Goal: Obtain resource: Download file/media

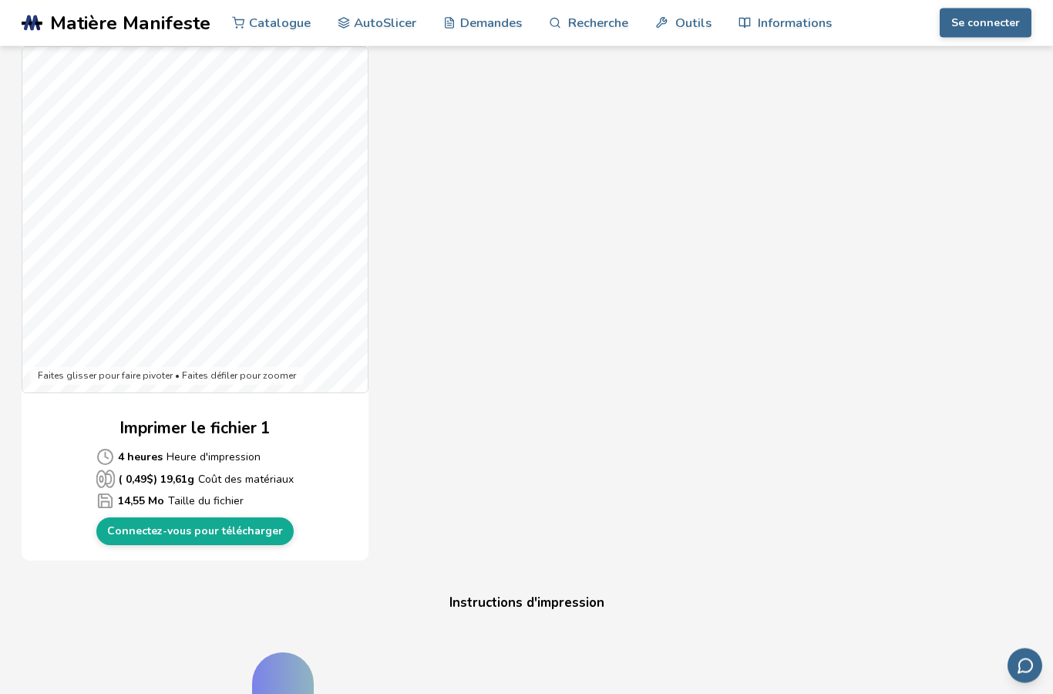
scroll to position [392, 0]
click at [242, 531] on font "Connectez-vous pour télécharger" at bounding box center [195, 530] width 176 height 15
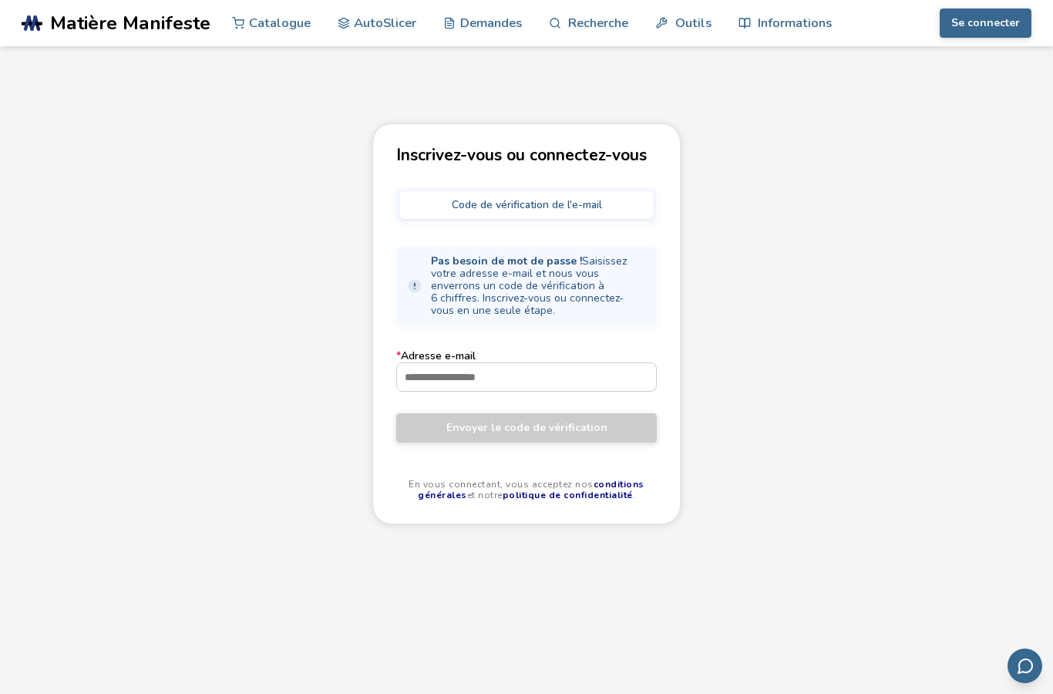
click at [539, 365] on input "* Adresse e-mail" at bounding box center [526, 377] width 259 height 28
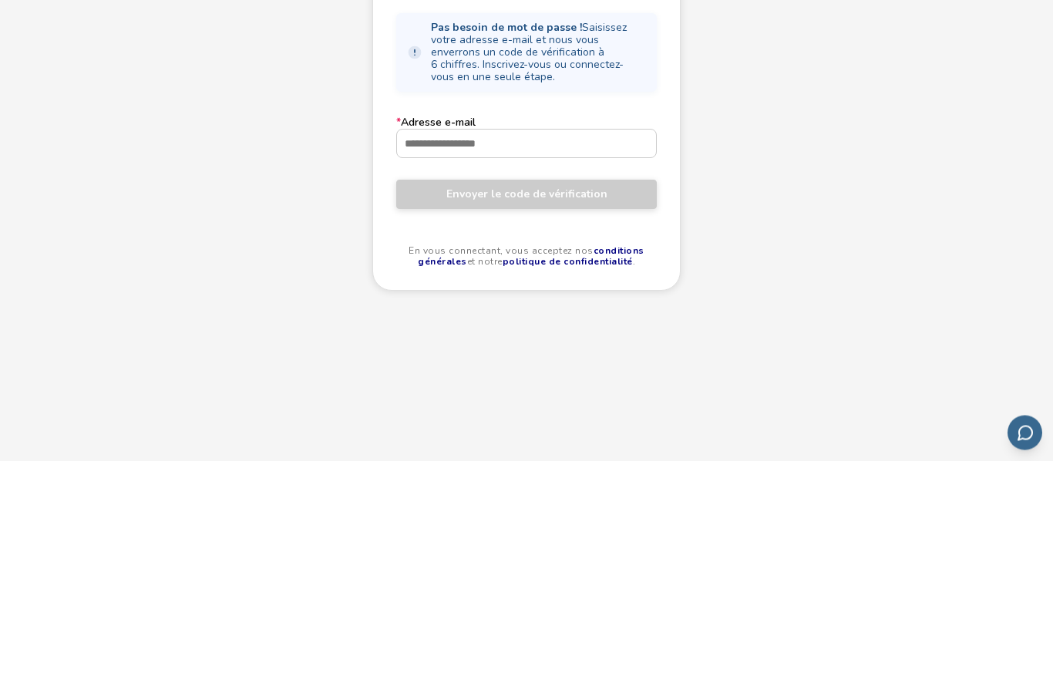
type input "**********"
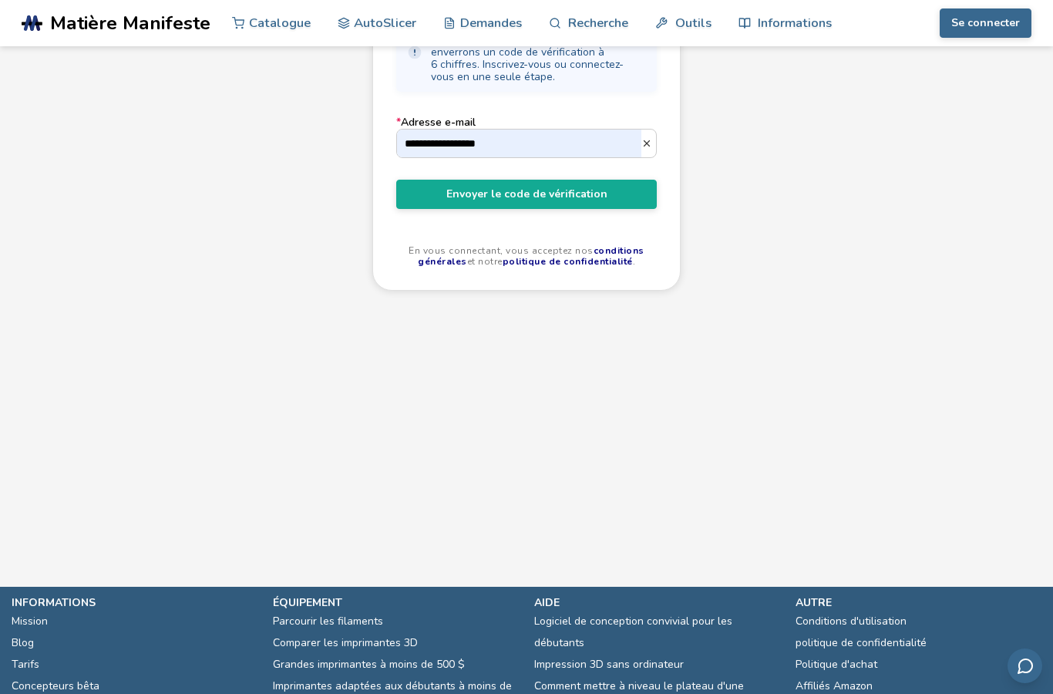
click at [592, 186] on font "Envoyer le code de vérification" at bounding box center [526, 193] width 161 height 15
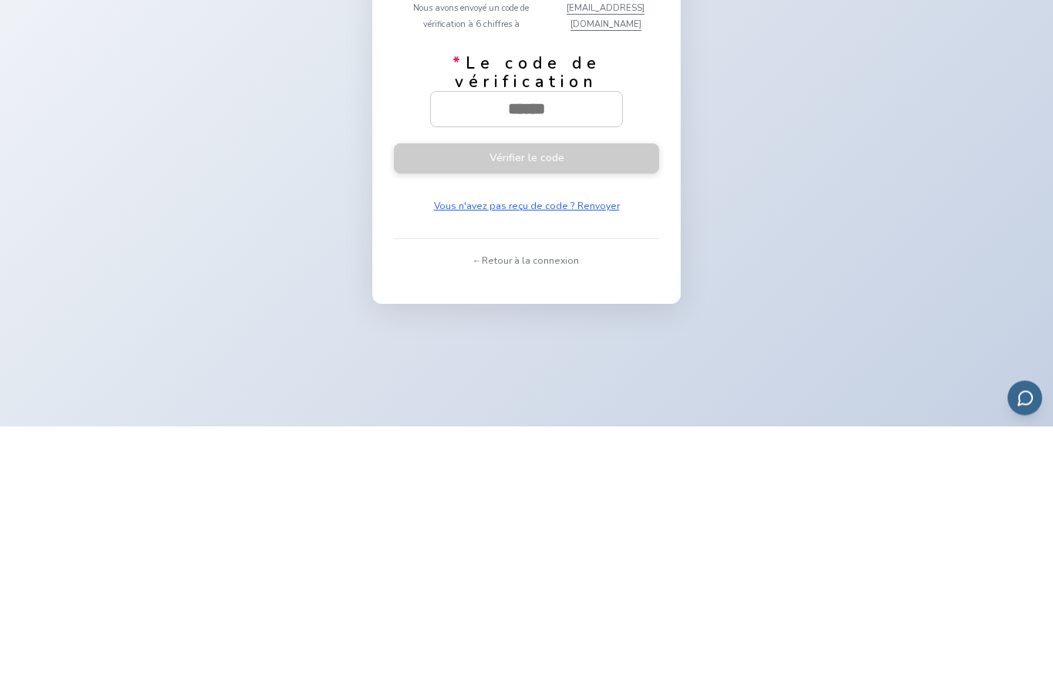
type input "******"
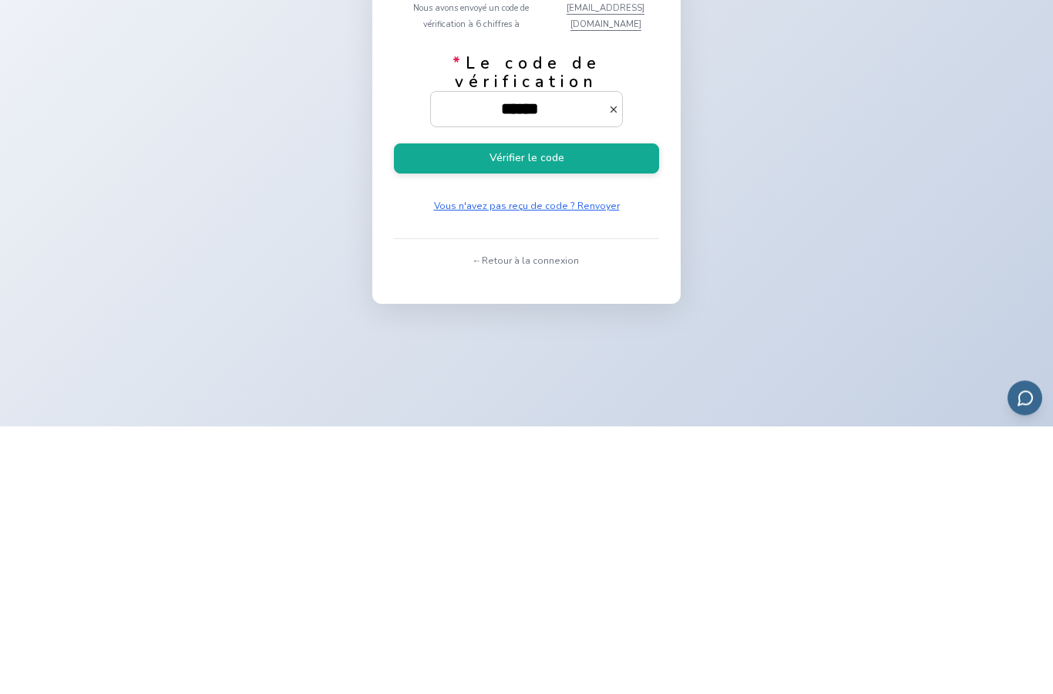
click at [603, 412] on button "Vérifier le code" at bounding box center [526, 427] width 265 height 30
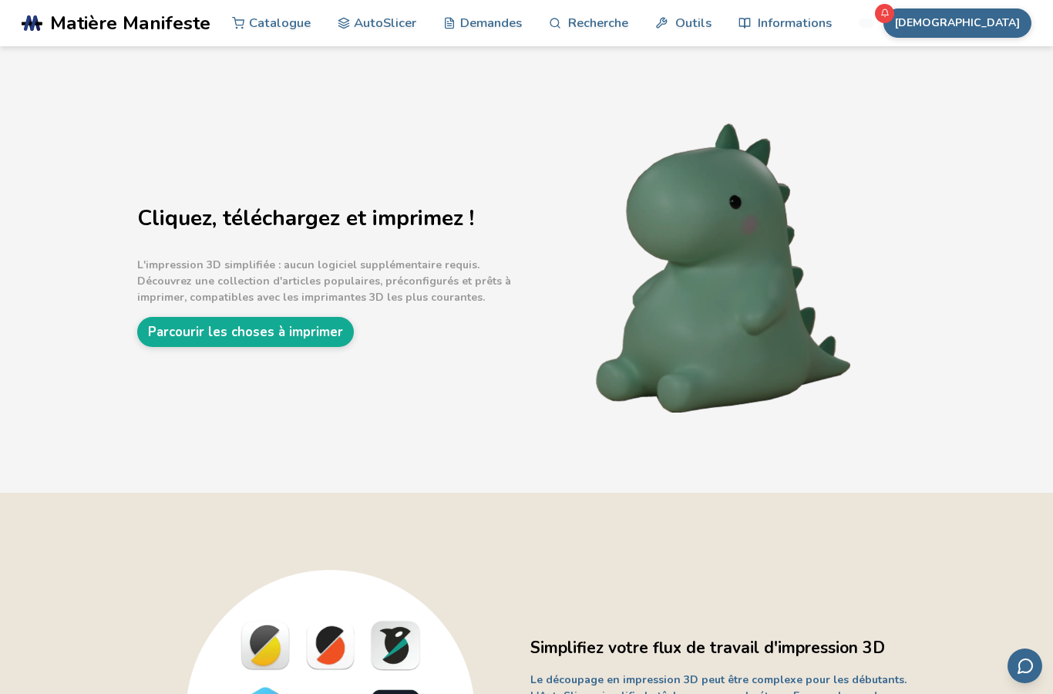
click at [301, 324] on font "Parcourir les choses à imprimer" at bounding box center [245, 332] width 195 height 18
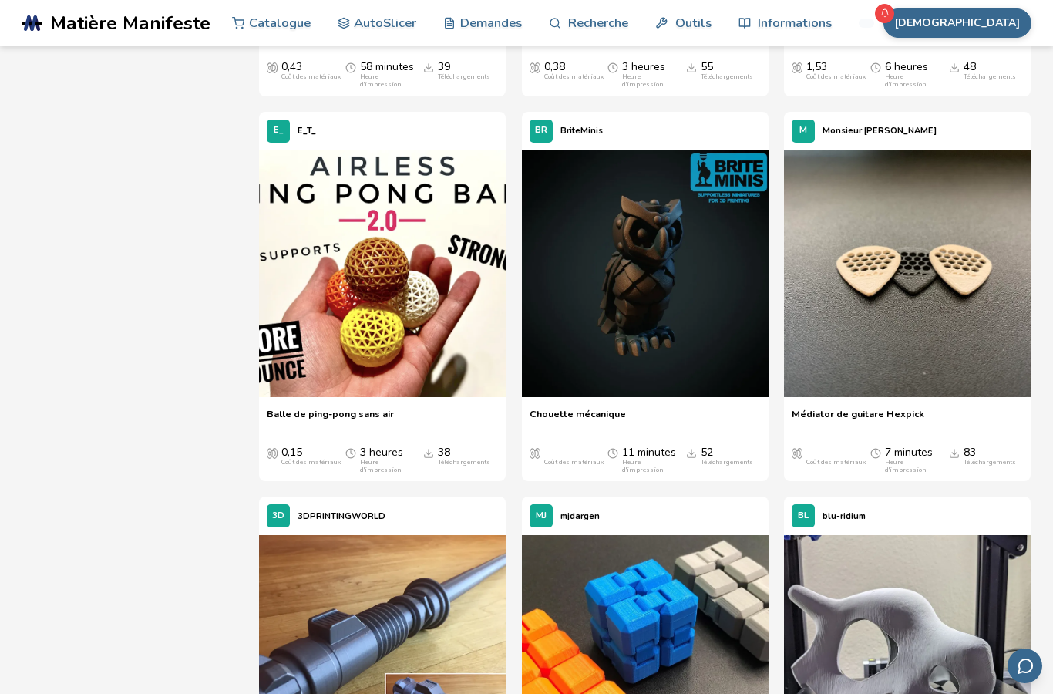
scroll to position [1248, 0]
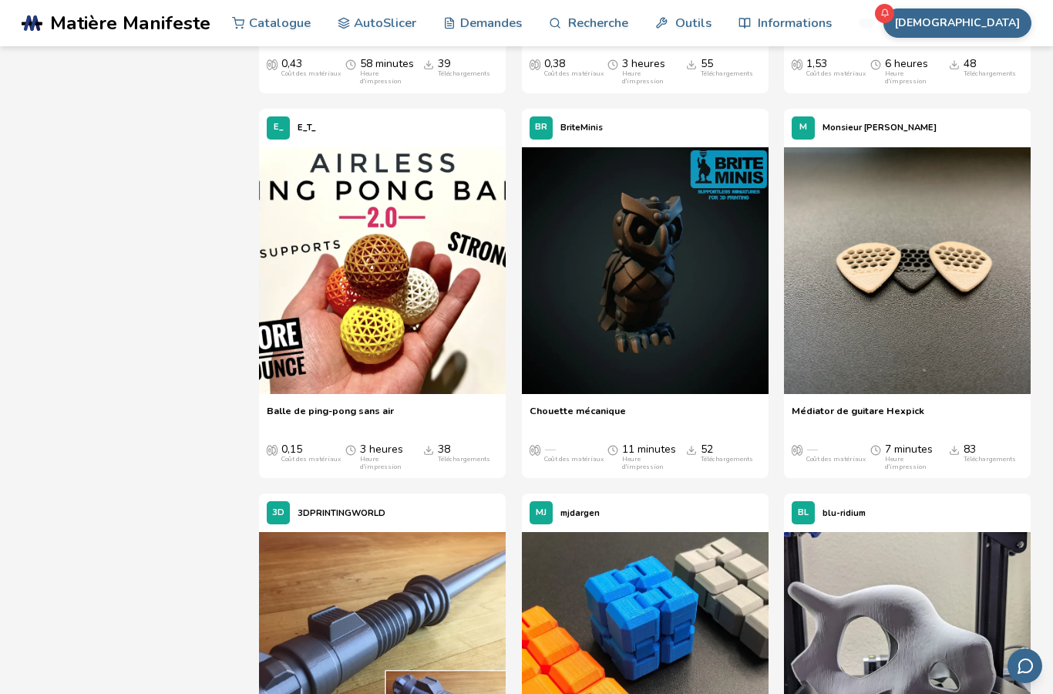
click at [643, 305] on img at bounding box center [645, 270] width 247 height 247
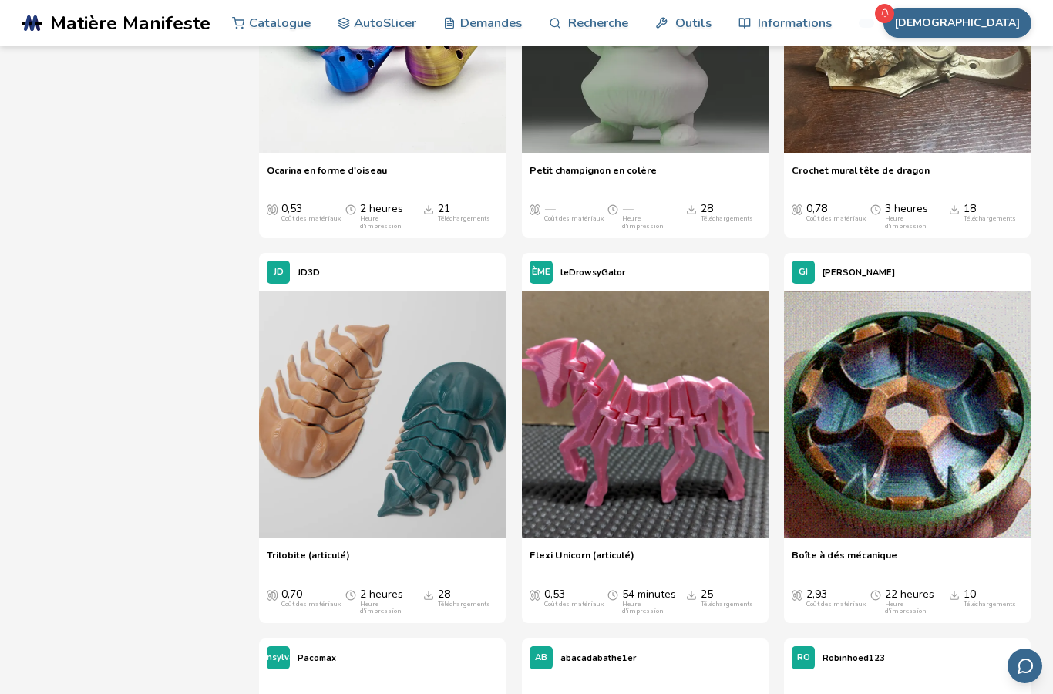
scroll to position [10380, 0]
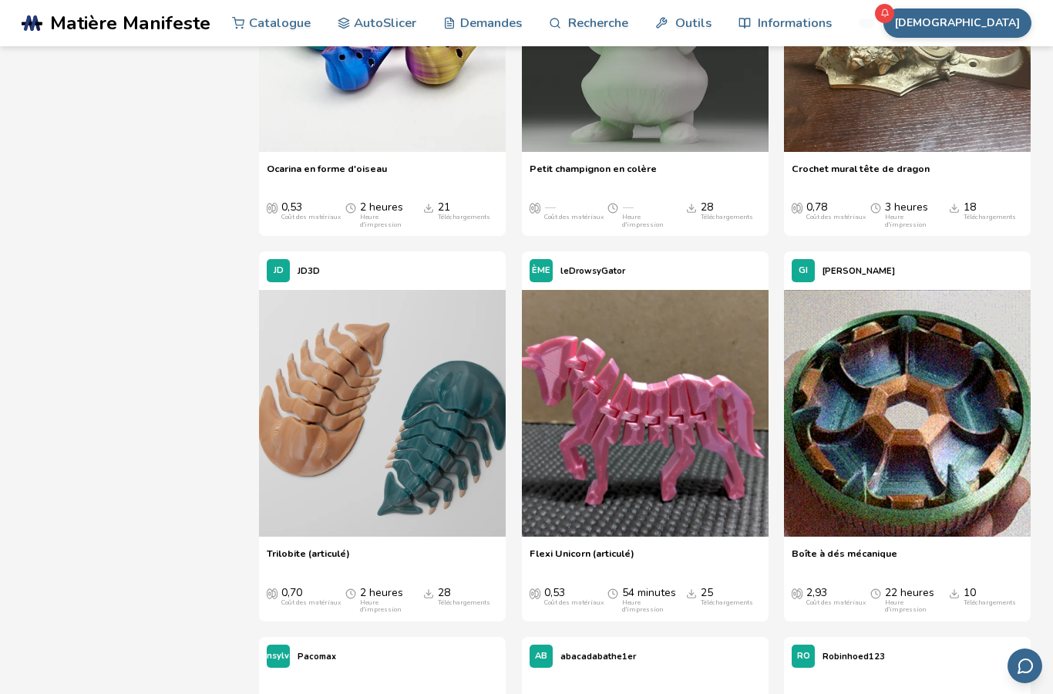
click at [649, 152] on img at bounding box center [645, 28] width 247 height 247
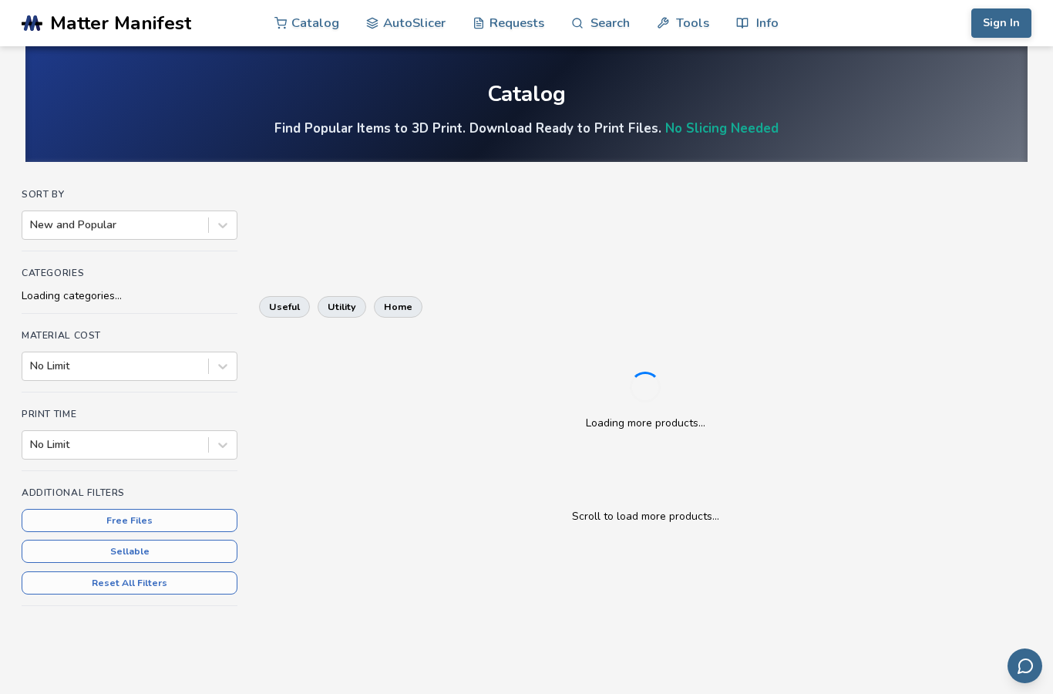
scroll to position [227, 0]
